Goal: Task Accomplishment & Management: Use online tool/utility

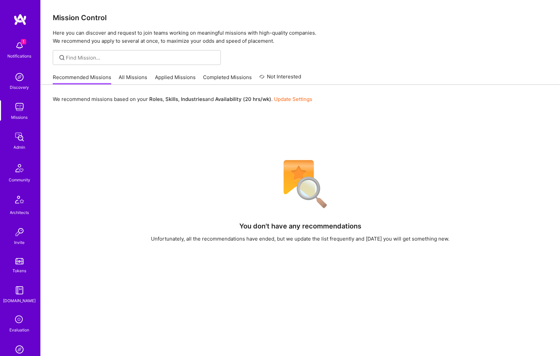
click at [13, 113] on link "Missions" at bounding box center [20, 110] width 42 height 21
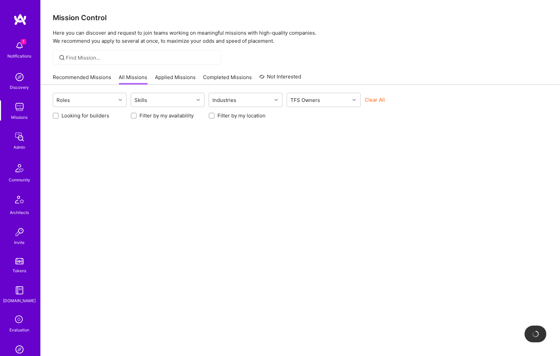
click at [15, 145] on div "Admin" at bounding box center [20, 147] width 12 height 7
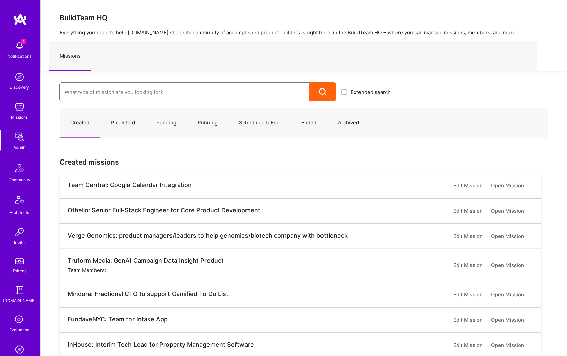
click at [91, 86] on input at bounding box center [184, 91] width 239 height 17
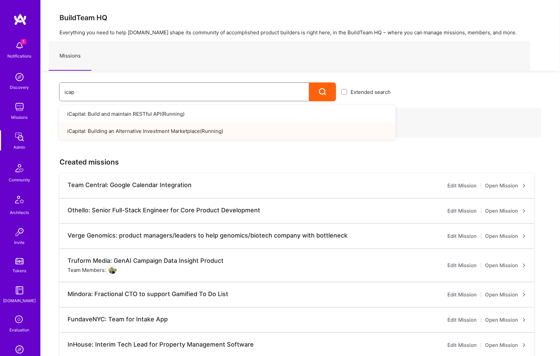
type input "icap"
click at [181, 128] on link "iCapital: Building an Alternative Investment Marketplace ( Running )" at bounding box center [227, 130] width 337 height 17
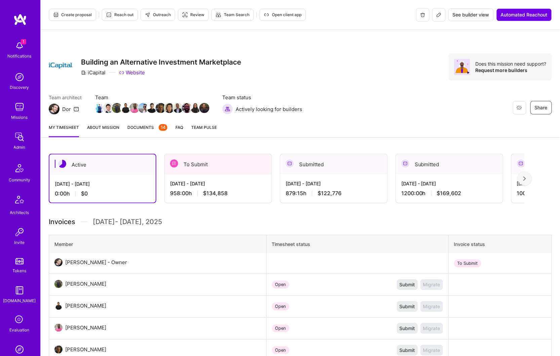
click at [438, 16] on icon at bounding box center [438, 14] width 5 height 5
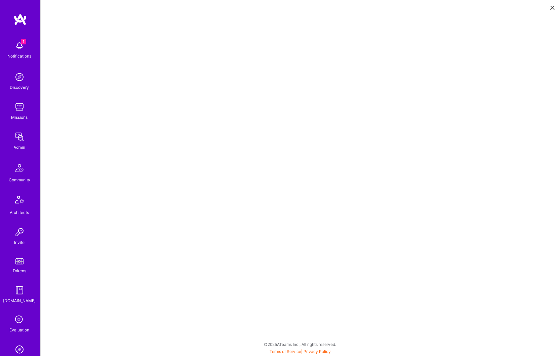
scroll to position [2, 0]
